Goal: Task Accomplishment & Management: Complete application form

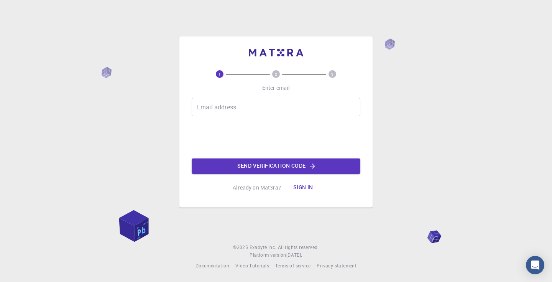
click at [237, 104] on input "Email address" at bounding box center [276, 107] width 169 height 18
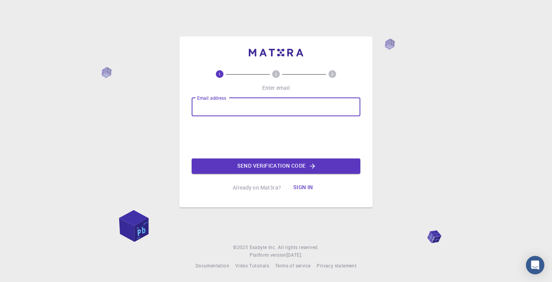
type input "[EMAIL_ADDRESS][DOMAIN_NAME]"
click at [259, 166] on button "Send verification code" at bounding box center [276, 165] width 169 height 15
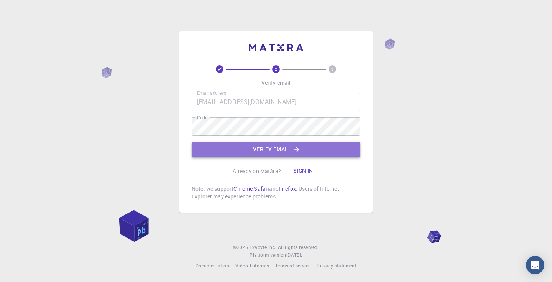
click at [266, 147] on button "Verify email" at bounding box center [276, 149] width 169 height 15
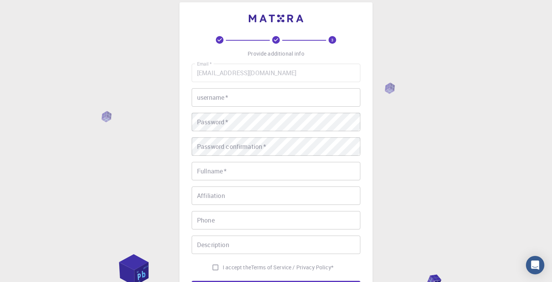
scroll to position [7, 0]
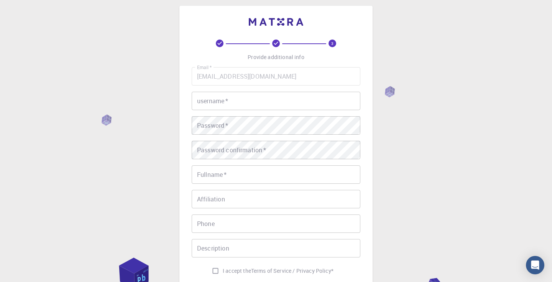
click at [256, 102] on input "username   *" at bounding box center [276, 101] width 169 height 18
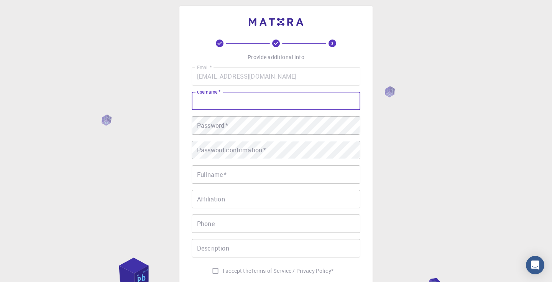
type input "D"
type input "[PERSON_NAME]"
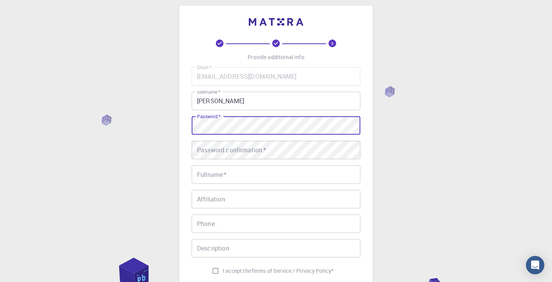
click at [243, 150] on div "Password confirmation   * Password confirmation   *" at bounding box center [276, 150] width 169 height 18
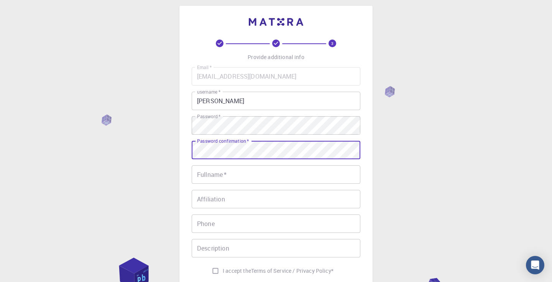
click at [230, 174] on input "Fullname   *" at bounding box center [276, 174] width 169 height 18
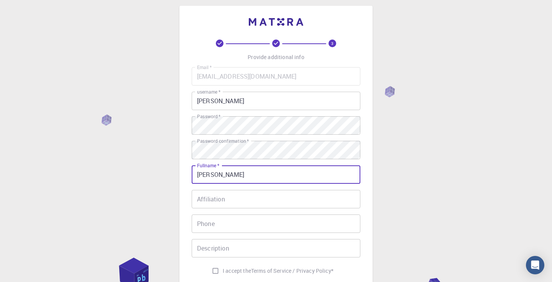
type input "[PERSON_NAME]"
click at [252, 100] on input "[PERSON_NAME]" at bounding box center [276, 101] width 169 height 18
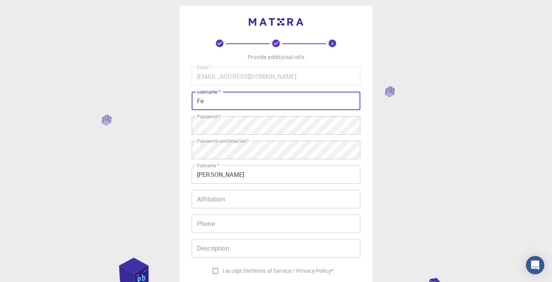
type input "F"
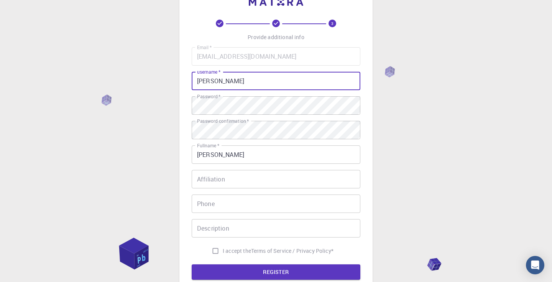
scroll to position [36, 0]
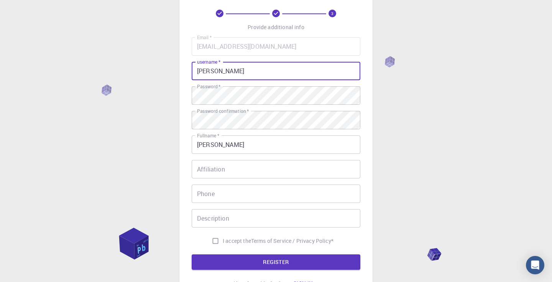
type input "[PERSON_NAME]"
click at [235, 194] on input "Phone" at bounding box center [276, 193] width 169 height 18
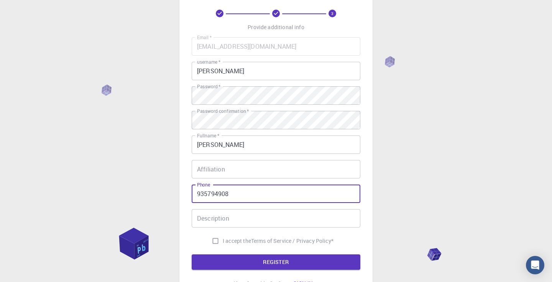
type input "935794908"
click at [220, 219] on div "Description Description" at bounding box center [276, 218] width 169 height 18
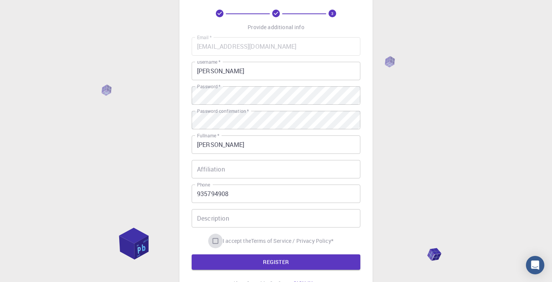
click at [214, 239] on input "I accept the Terms of Service / Privacy Policy *" at bounding box center [215, 240] width 15 height 15
checkbox input "true"
click at [226, 217] on div "Description Description" at bounding box center [276, 218] width 169 height 18
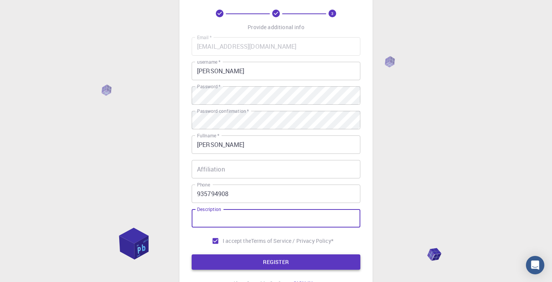
click at [274, 261] on button "REGISTER" at bounding box center [276, 261] width 169 height 15
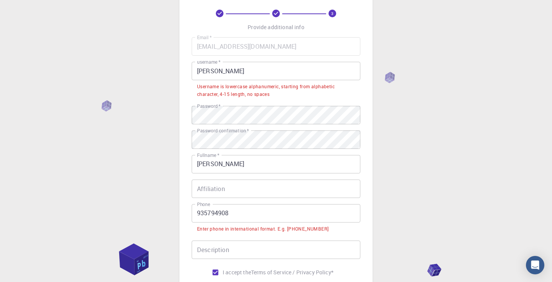
click at [242, 73] on input "[PERSON_NAME]" at bounding box center [276, 71] width 169 height 18
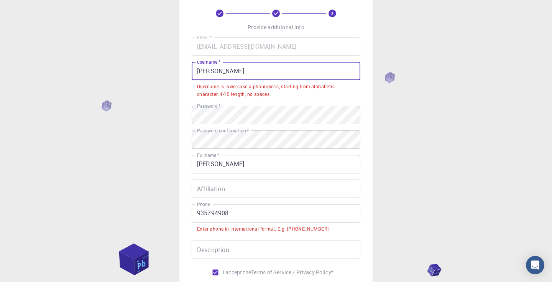
click at [197, 214] on input "935794908" at bounding box center [276, 213] width 169 height 18
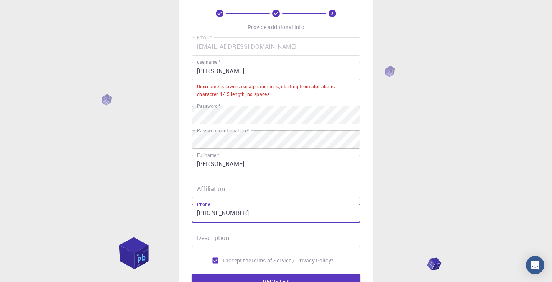
type input "[PHONE_NUMBER]"
click at [222, 74] on input "[PERSON_NAME]" at bounding box center [276, 71] width 169 height 18
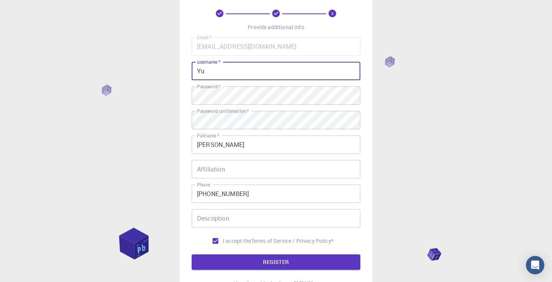
type input "Y"
click at [271, 265] on button "REGISTER" at bounding box center [276, 261] width 169 height 15
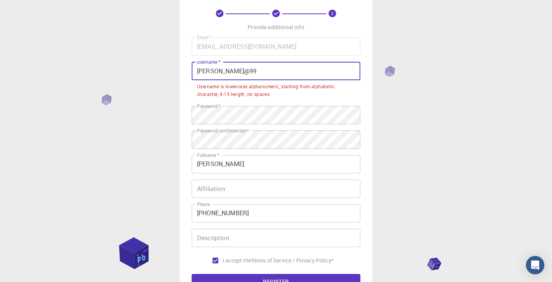
click at [226, 72] on input "[PERSON_NAME]@99" at bounding box center [276, 71] width 169 height 18
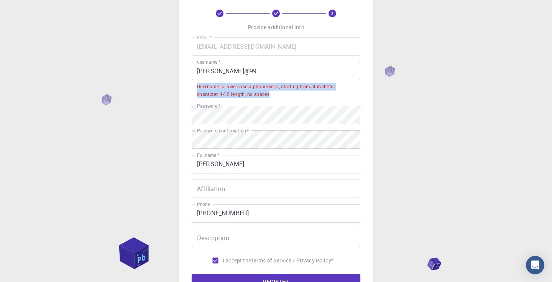
drag, startPoint x: 197, startPoint y: 87, endPoint x: 278, endPoint y: 95, distance: 81.3
click at [278, 95] on li "Username is lowercase alphanumeric, starting from alphabetic character, 4-15 le…" at bounding box center [276, 90] width 169 height 20
copy div "Username is lowercase alphanumeric, starting from alphabetic character, 4-15 le…"
click at [201, 72] on input "[PERSON_NAME]@99" at bounding box center [276, 71] width 169 height 18
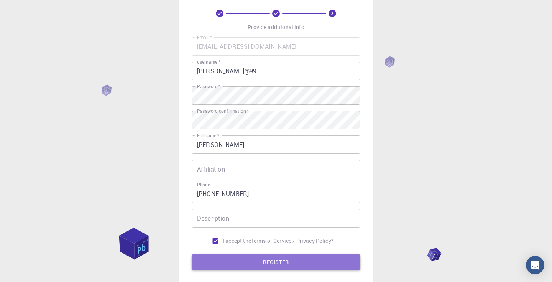
click at [276, 264] on button "REGISTER" at bounding box center [276, 261] width 169 height 15
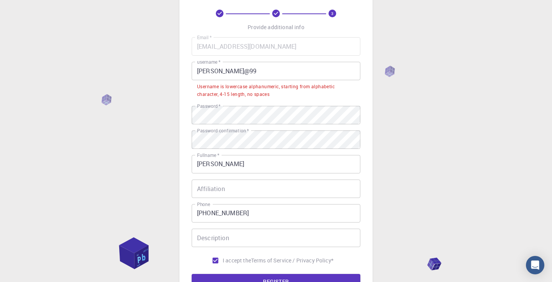
click at [240, 71] on input "[PERSON_NAME]@99" at bounding box center [276, 71] width 169 height 18
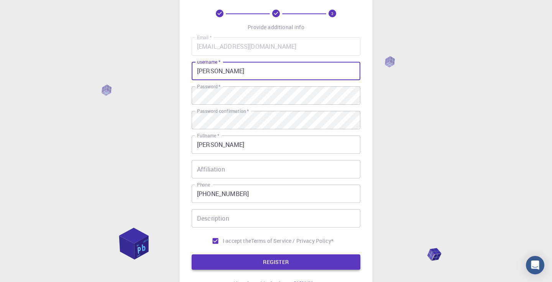
type input "[PERSON_NAME]"
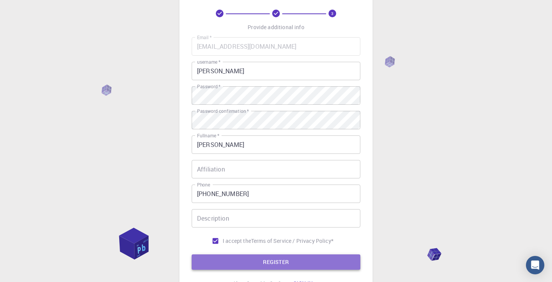
click at [278, 262] on button "REGISTER" at bounding box center [276, 261] width 169 height 15
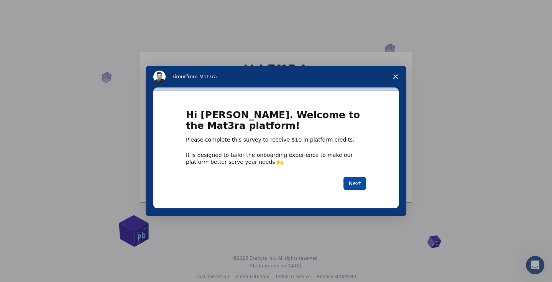
click at [358, 185] on button "Next" at bounding box center [355, 183] width 23 height 13
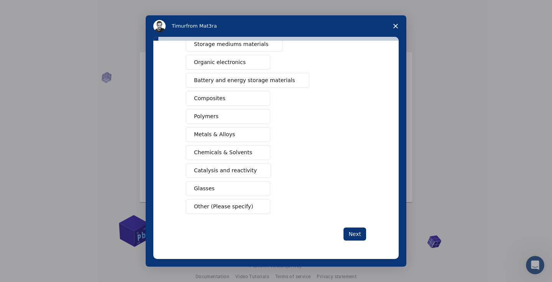
scroll to position [12, 0]
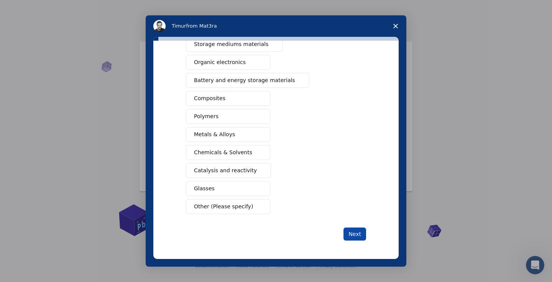
click at [356, 233] on button "Next" at bounding box center [355, 233] width 23 height 13
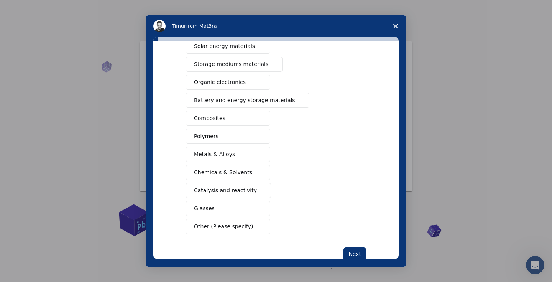
scroll to position [97, 0]
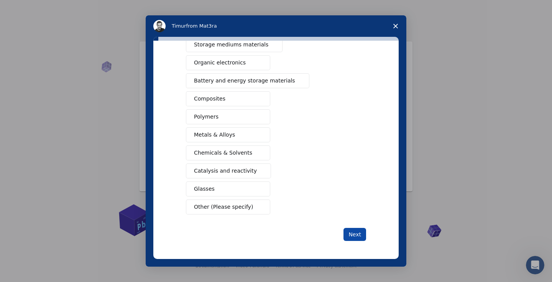
click at [353, 233] on button "Next" at bounding box center [355, 234] width 23 height 13
click at [350, 234] on button "Next" at bounding box center [355, 234] width 23 height 13
click at [354, 233] on button "Next" at bounding box center [355, 234] width 23 height 13
click at [356, 233] on button "Next" at bounding box center [355, 234] width 23 height 13
click at [395, 25] on icon "Close survey" at bounding box center [395, 26] width 5 height 5
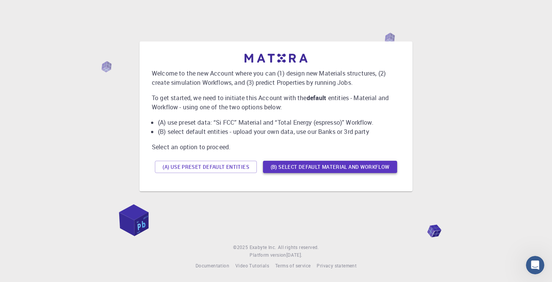
click at [317, 165] on button "(B) Select default material and workflow" at bounding box center [330, 167] width 134 height 12
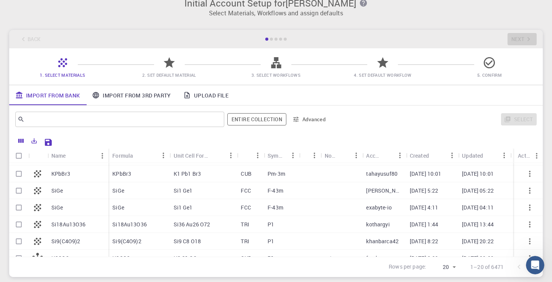
scroll to position [0, 0]
